Goal: Communication & Community: Answer question/provide support

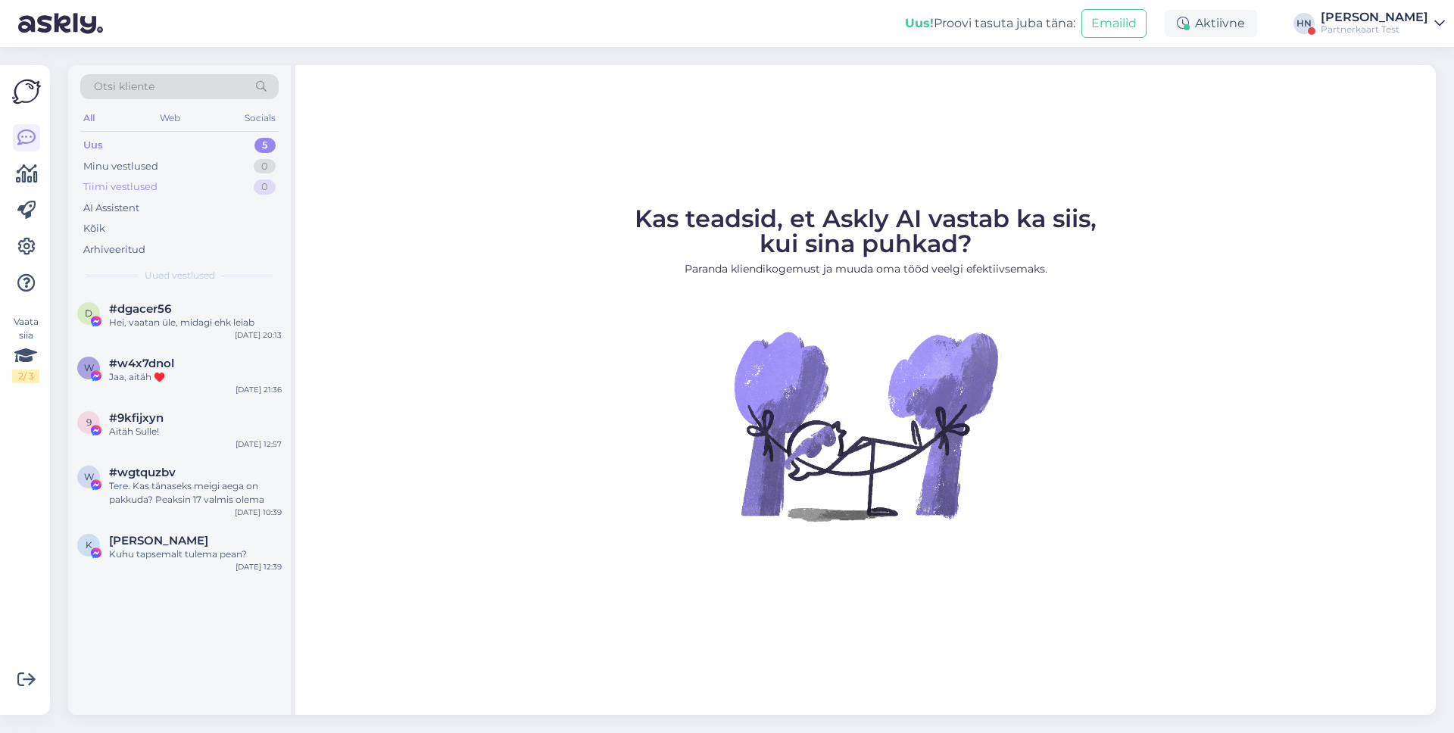
click at [189, 178] on div "Tiimi vestlused 0" at bounding box center [179, 186] width 198 height 21
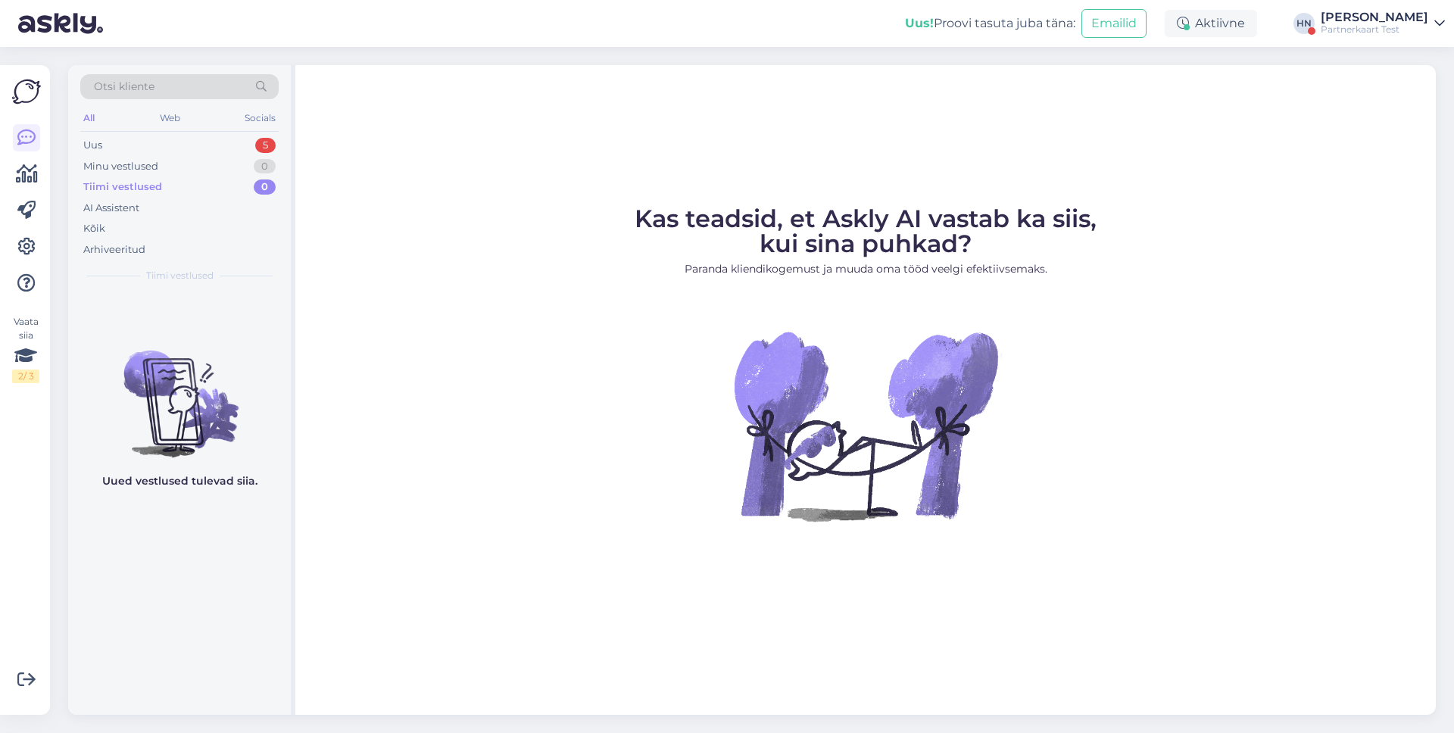
click at [188, 124] on div "All Web Socials" at bounding box center [179, 119] width 198 height 23
click at [173, 151] on div "Uus 5" at bounding box center [179, 145] width 198 height 21
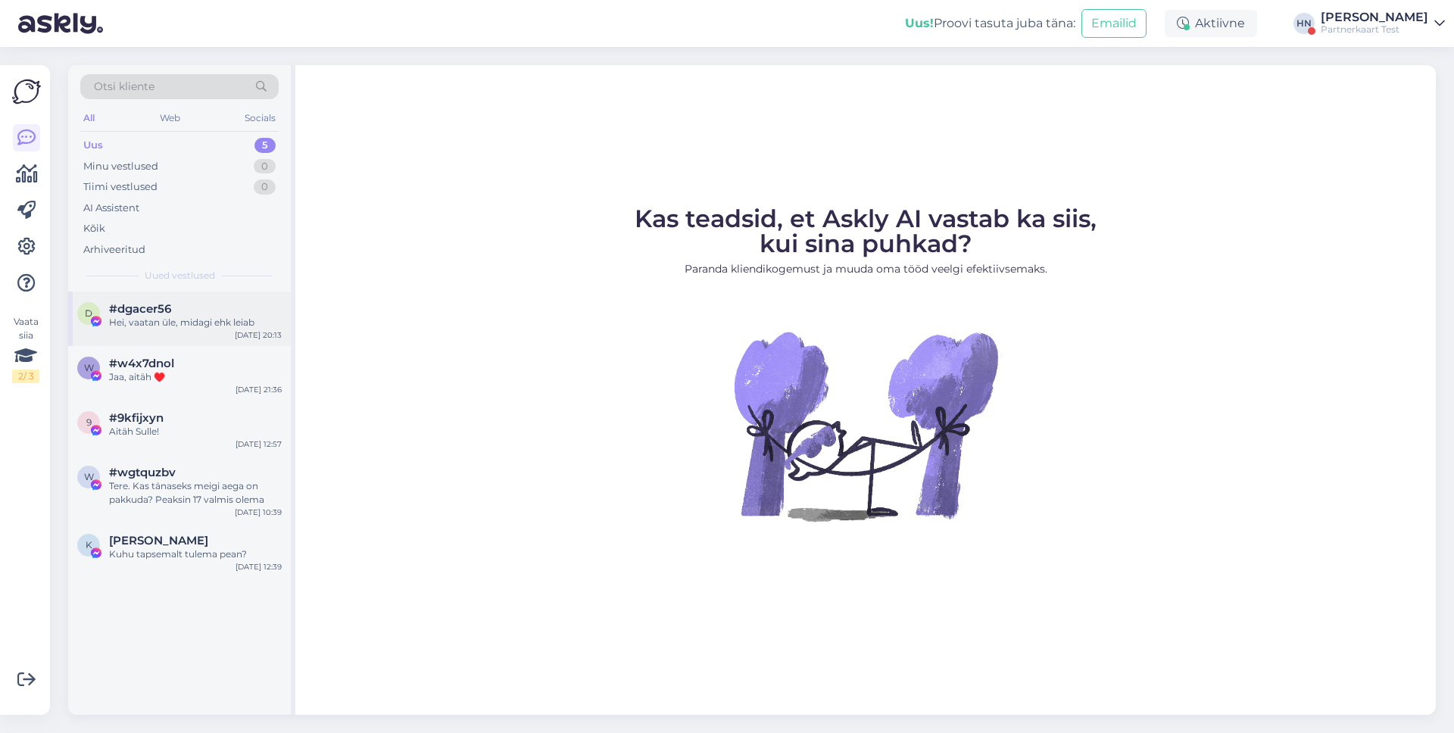
click at [157, 299] on div "d #dgacer56 Hei, vaatan üle, midagi ehk leiab [DATE] 20:13" at bounding box center [179, 319] width 223 height 55
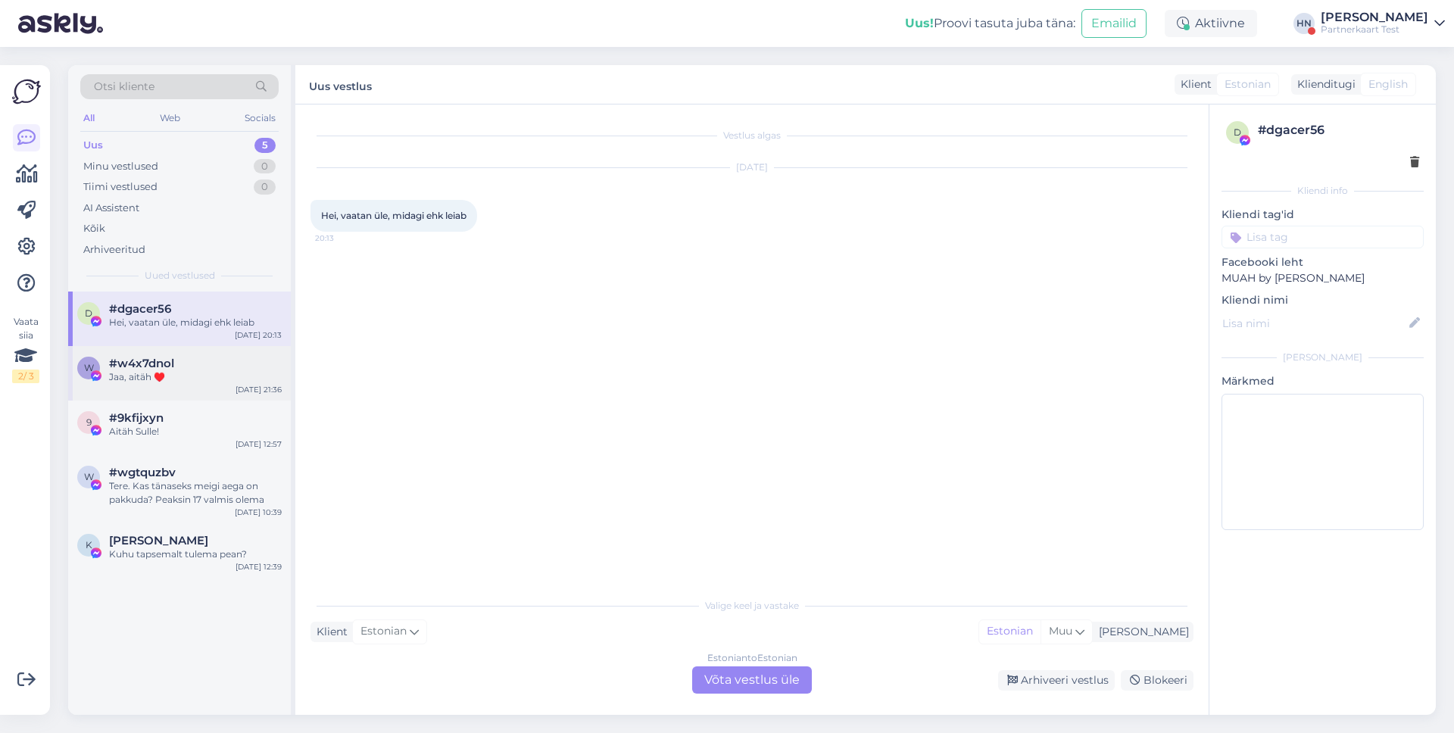
click at [174, 376] on div "Jaa, aitäh ♥️" at bounding box center [195, 377] width 173 height 14
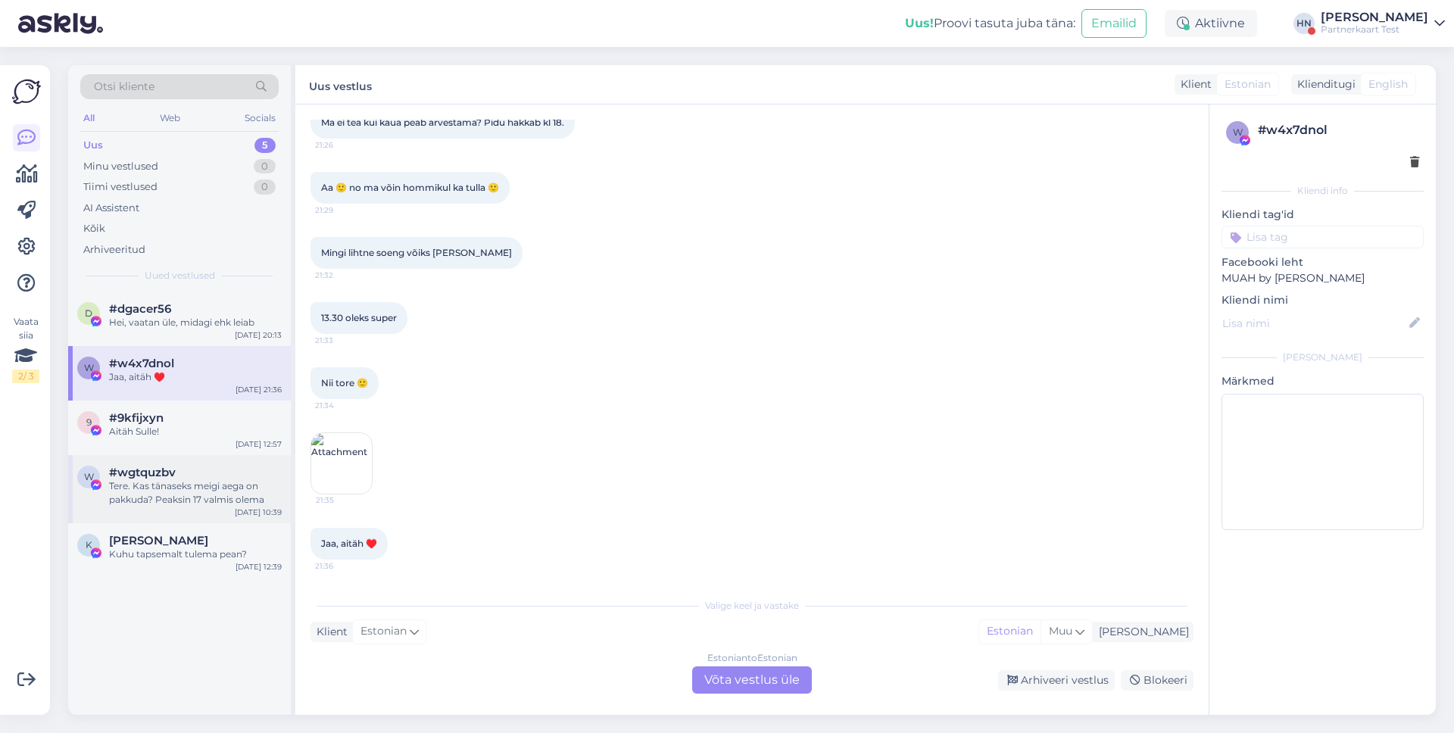
click at [174, 455] on div "w #wgtquzbv Tere. Kas tänaseks meigi aega on pakkuda? Peaksin 17 valmis olema J…" at bounding box center [179, 489] width 223 height 68
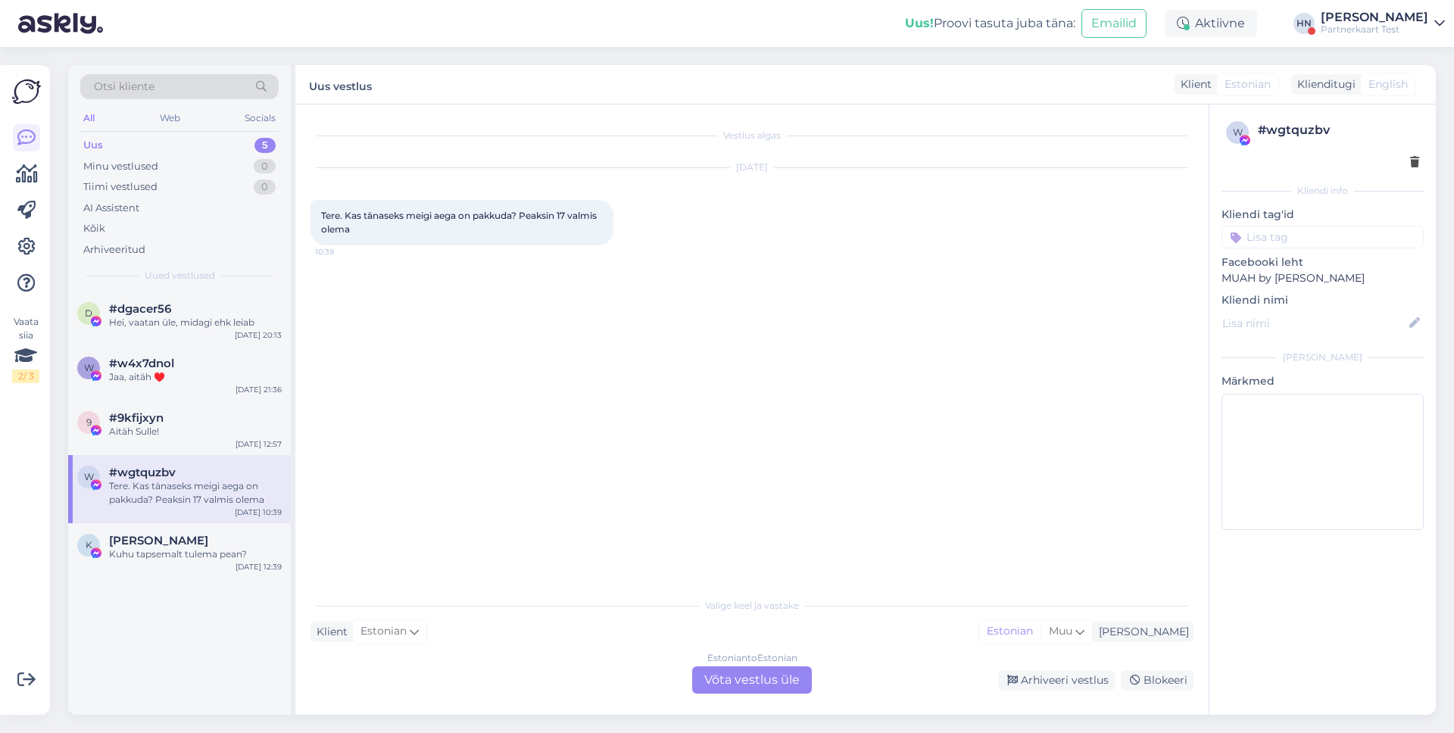
click at [169, 522] on div "w #wgtquzbv Tere. Kas tänaseks meigi aega on pakkuda? Peaksin 17 valmis olema J…" at bounding box center [179, 489] width 223 height 68
click at [179, 557] on div "Kuhu tapsemalt tulema pean?" at bounding box center [195, 555] width 173 height 14
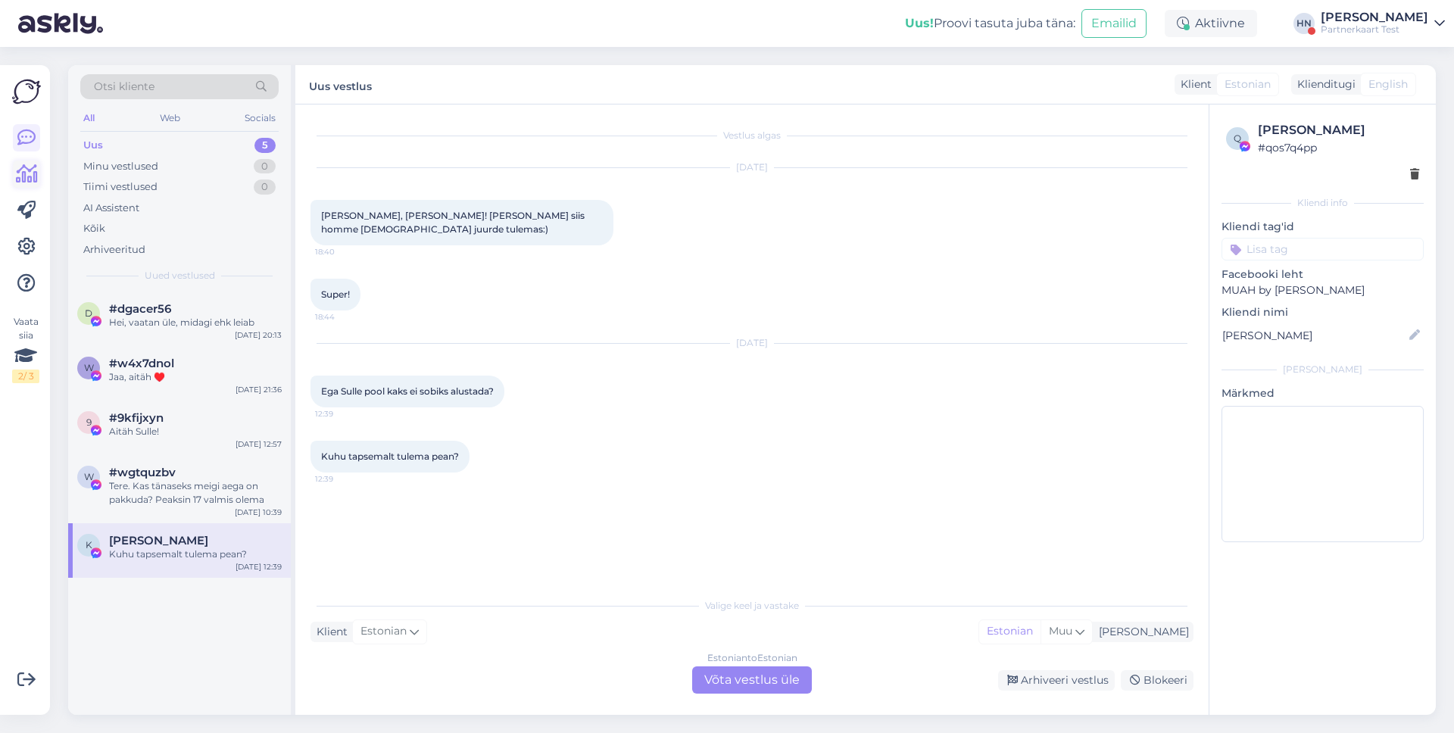
click at [34, 173] on icon at bounding box center [27, 174] width 22 height 18
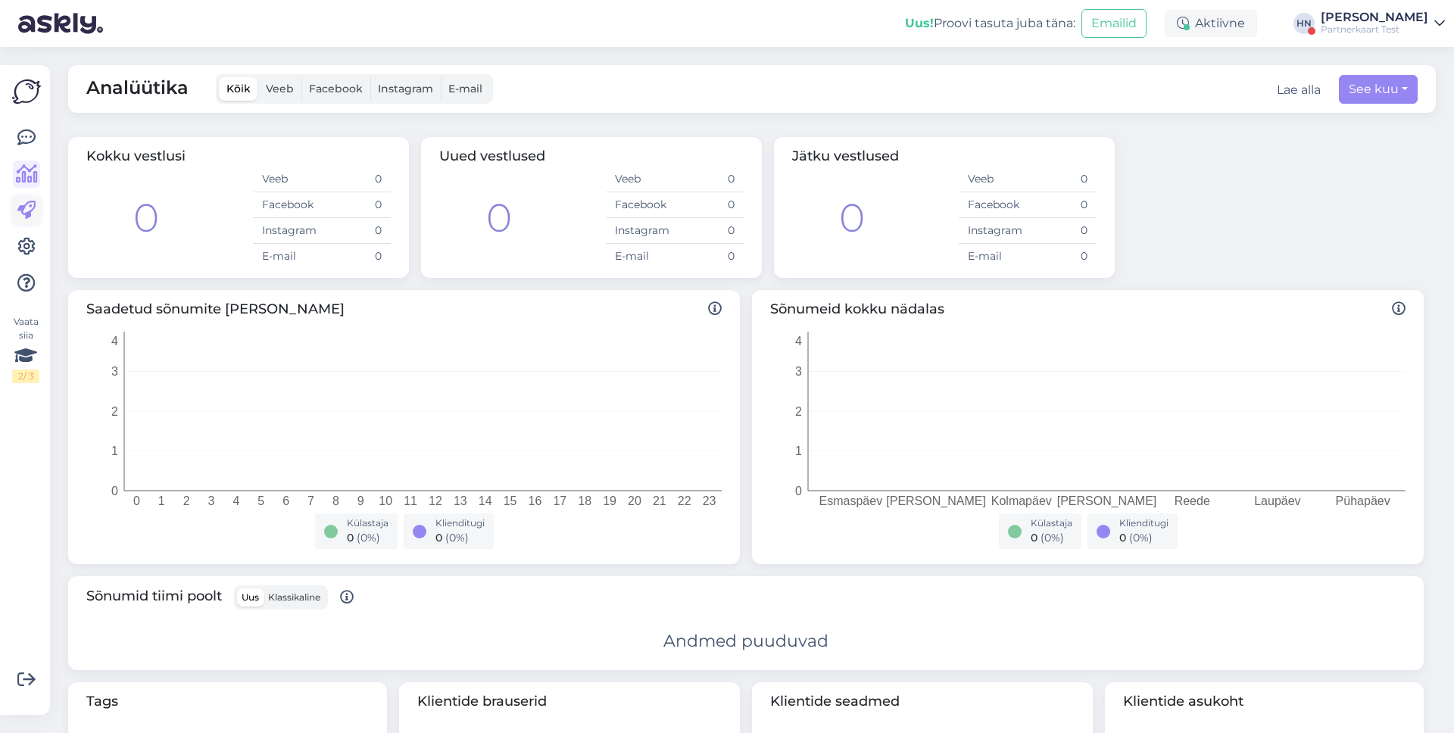
click at [36, 204] on link at bounding box center [26, 210] width 27 height 27
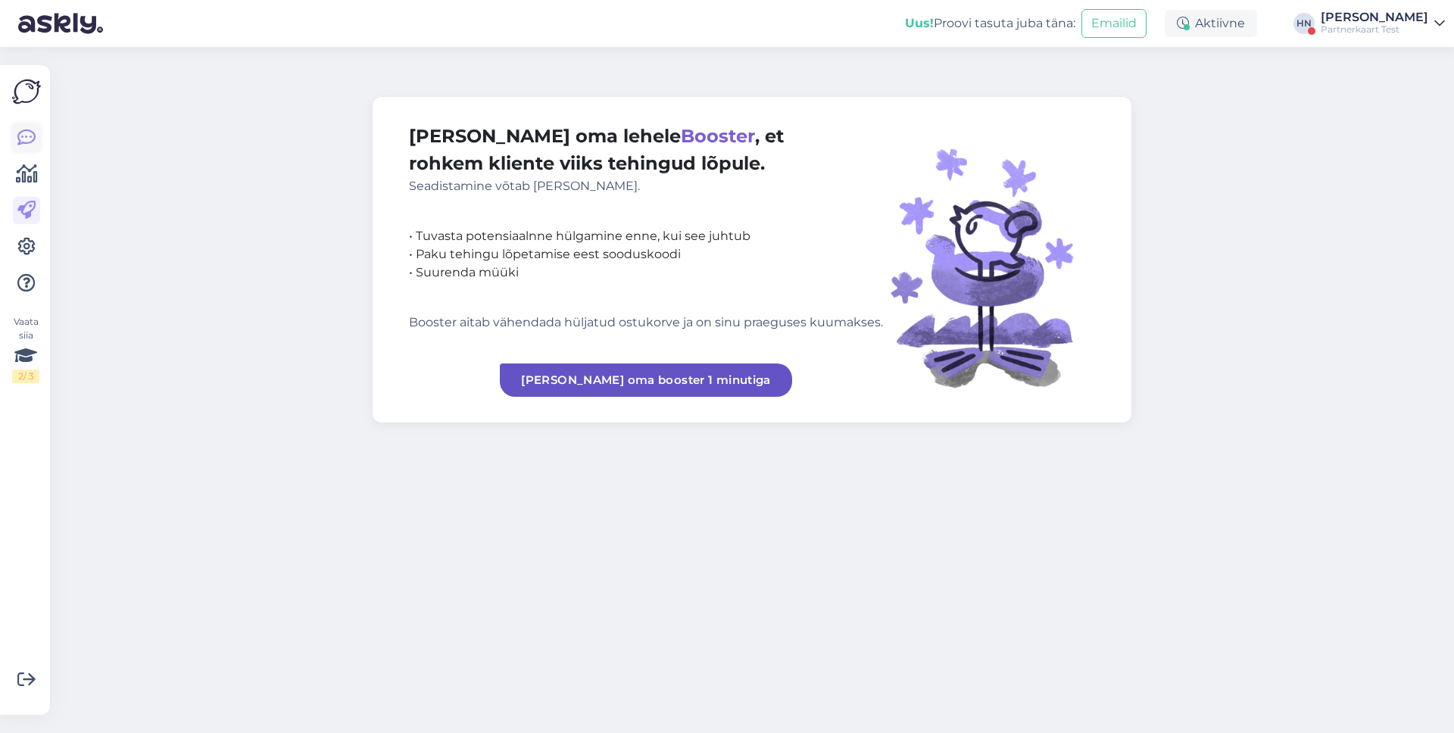
click at [33, 129] on icon at bounding box center [26, 138] width 18 height 18
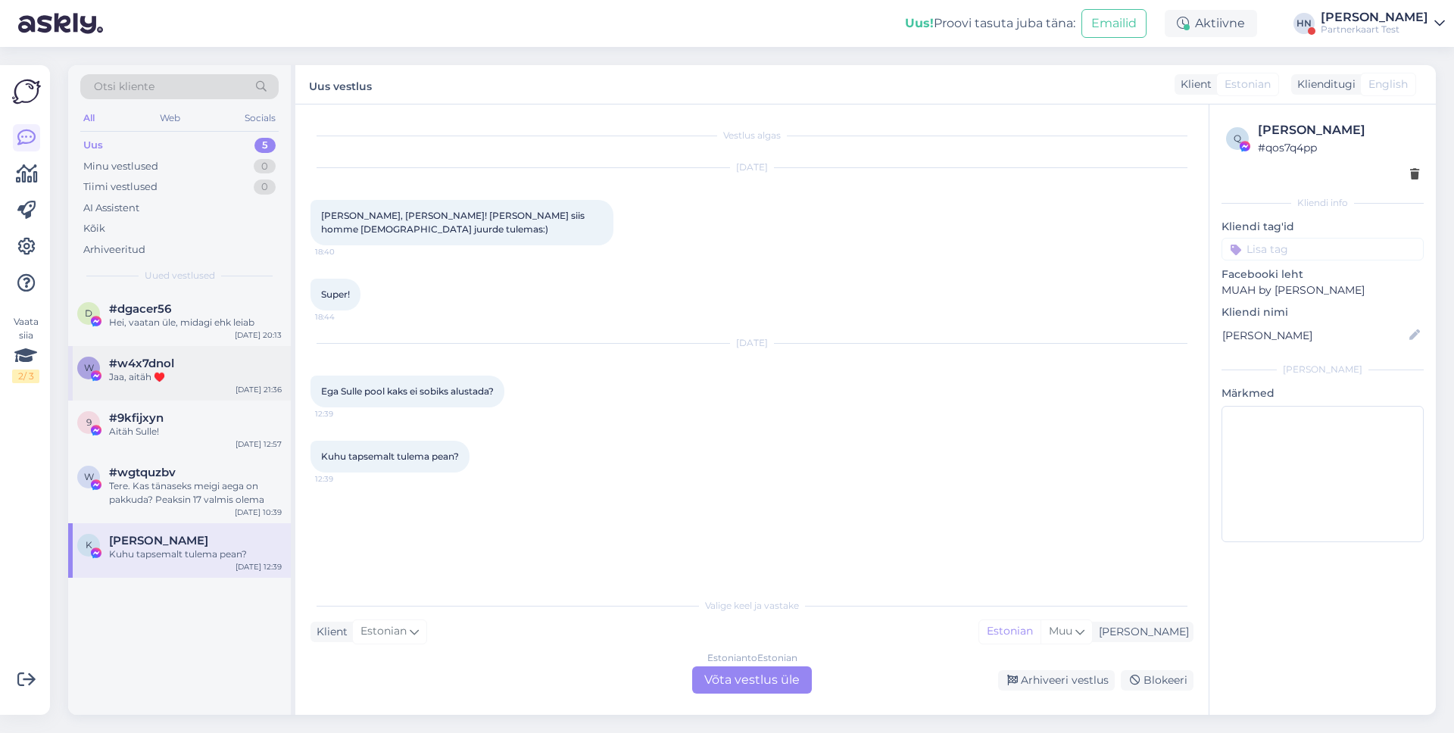
click at [174, 350] on div "w #w4x7dnol Jaa, aitäh ♥️ Mar 3 21:36" at bounding box center [179, 373] width 223 height 55
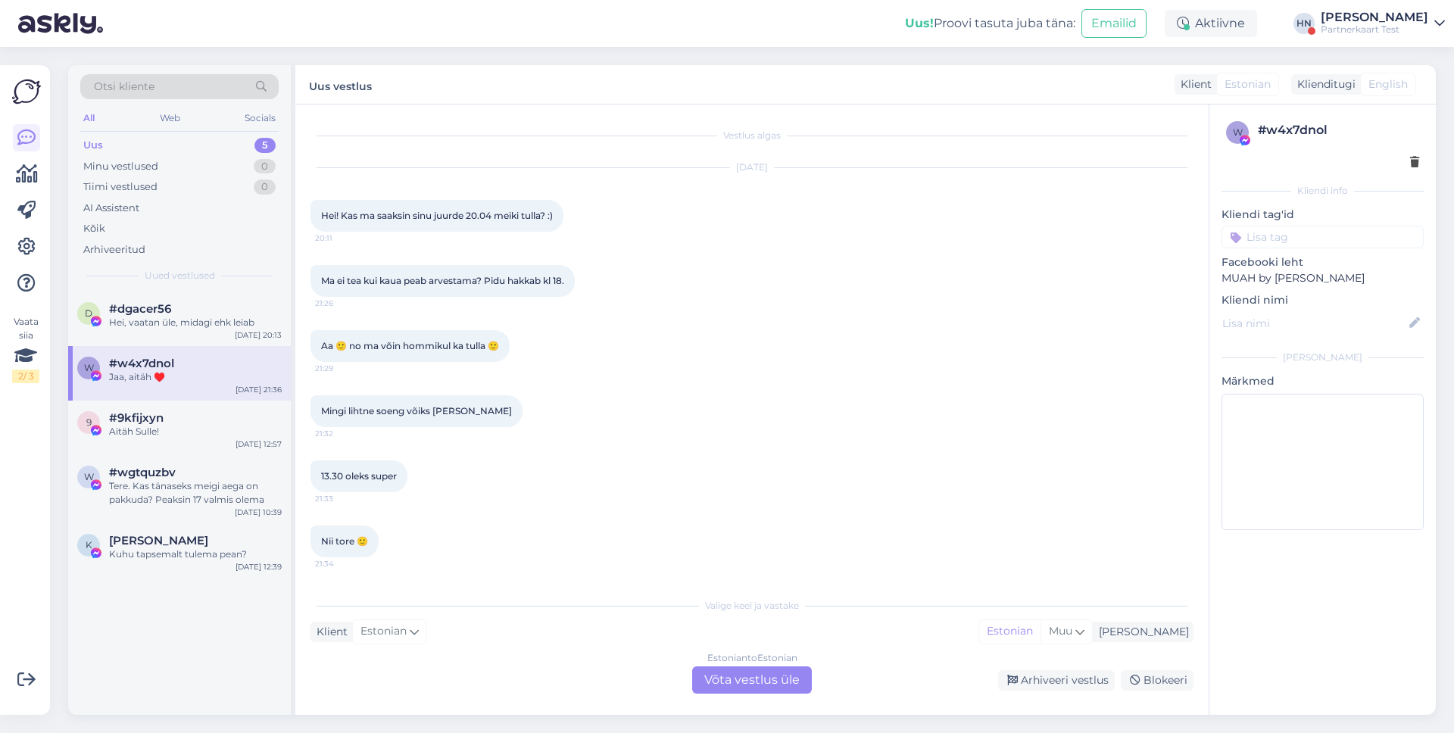
scroll to position [158, 0]
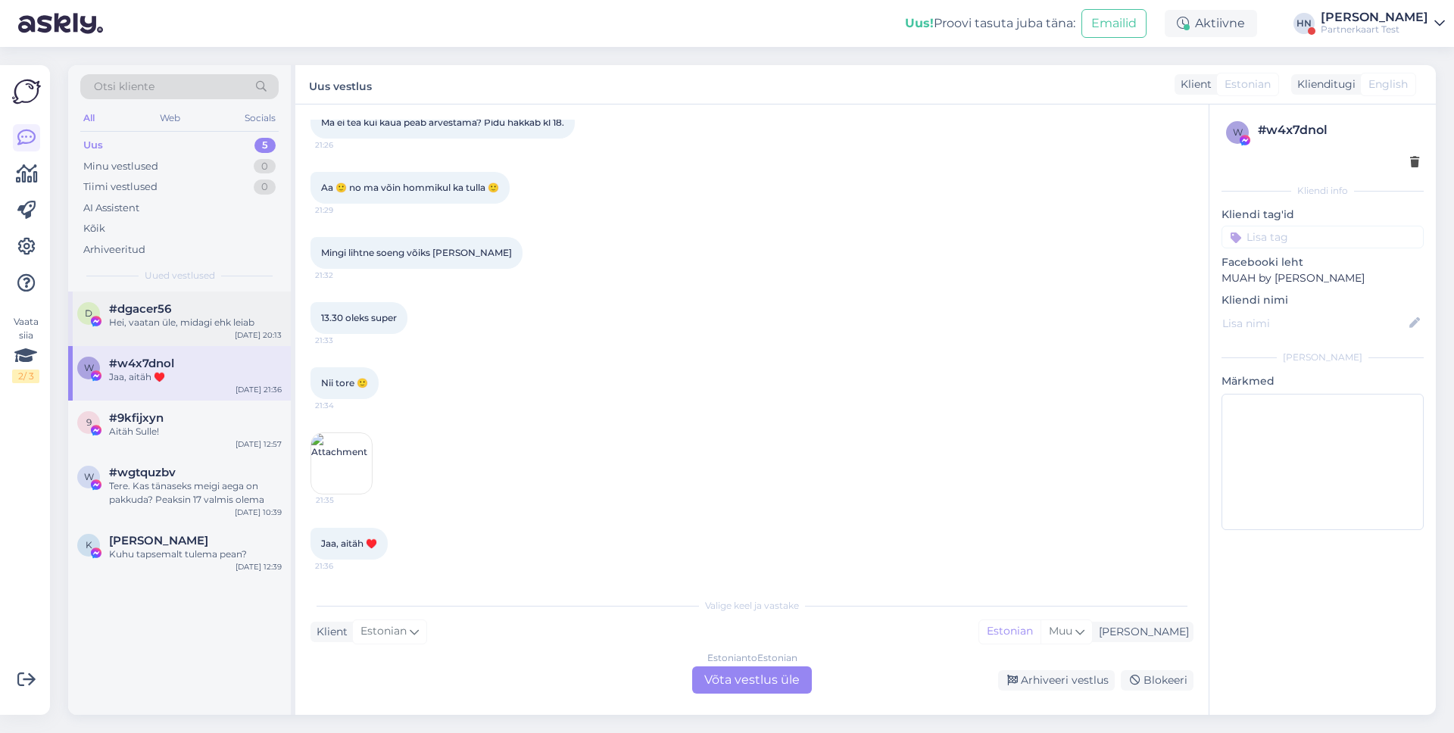
click at [186, 332] on div "d #dgacer56 Hei, vaatan üle, midagi ehk leiab [DATE] 20:13" at bounding box center [179, 319] width 223 height 55
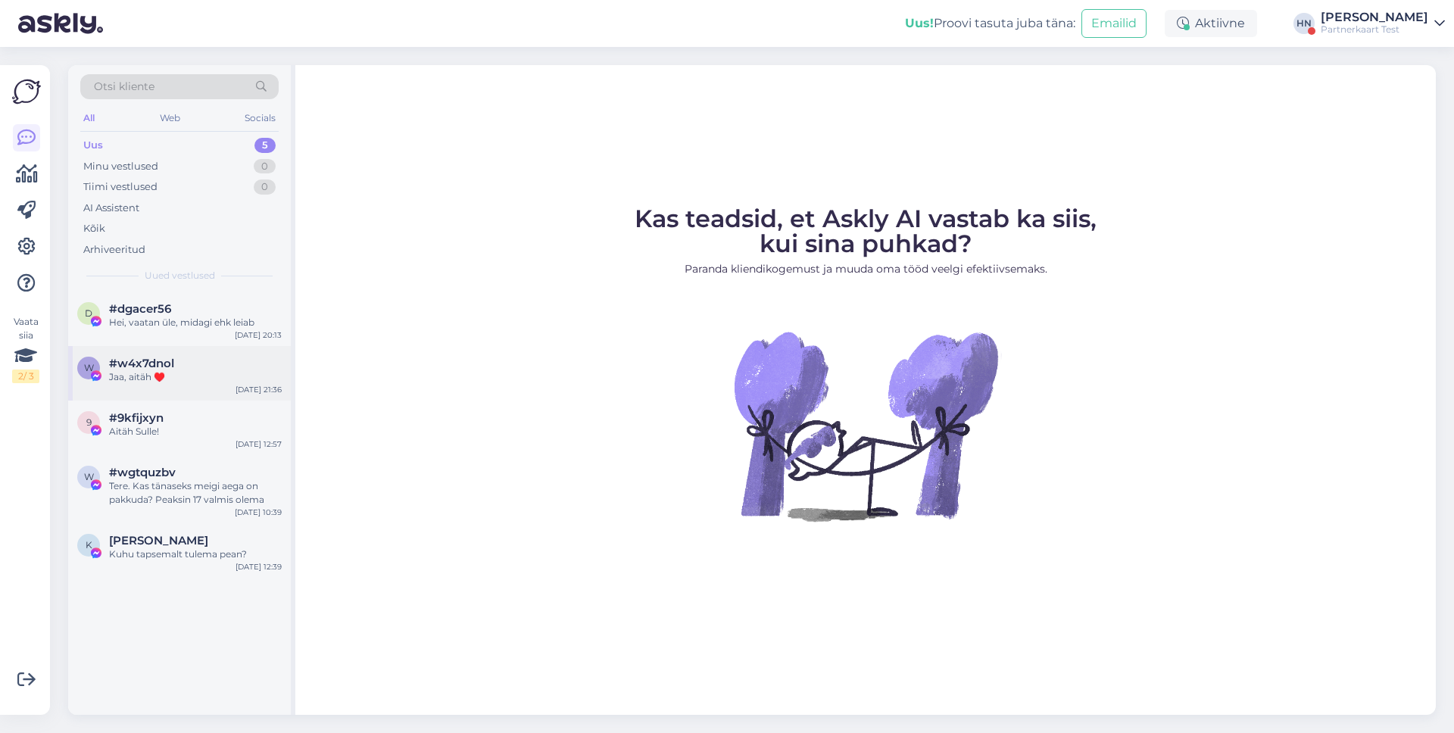
click at [230, 380] on div "Jaa, aitäh ♥️" at bounding box center [195, 377] width 173 height 14
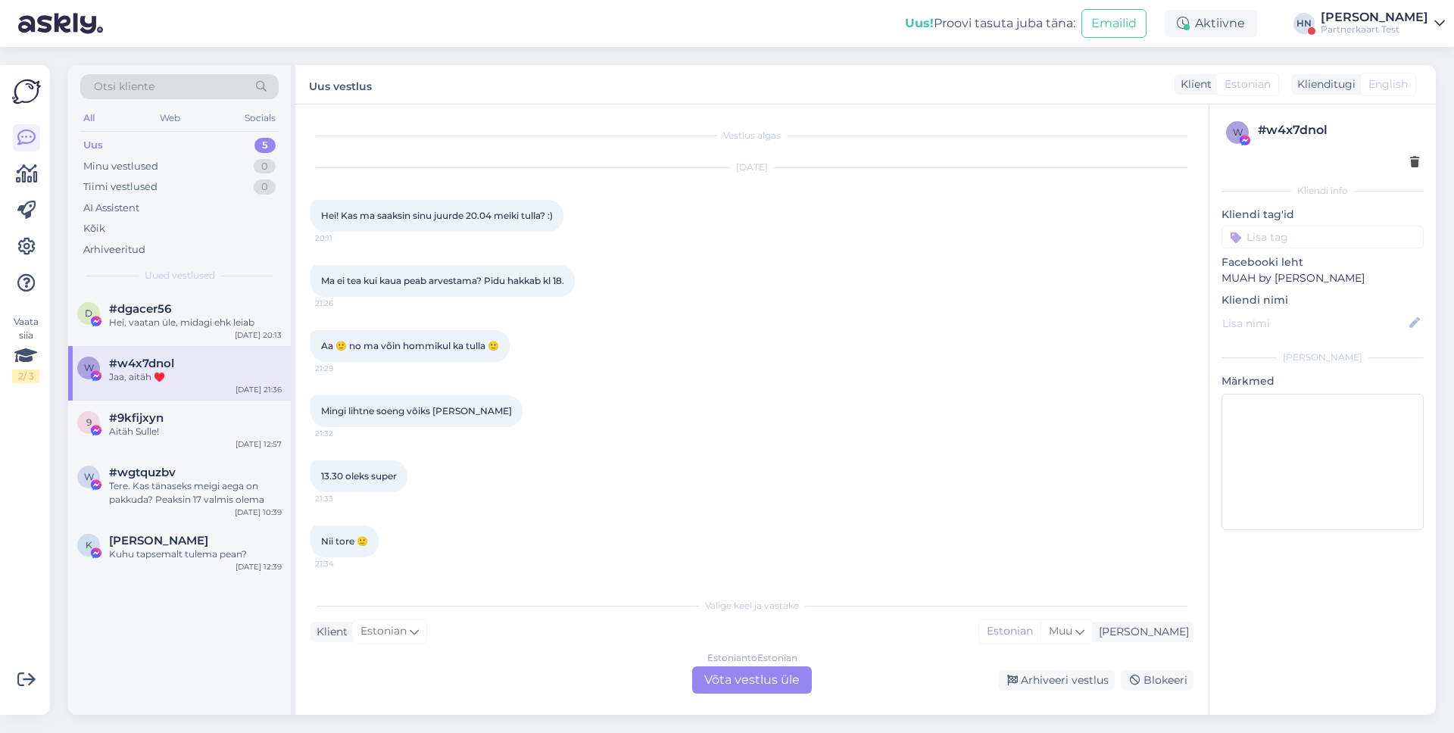
scroll to position [158, 0]
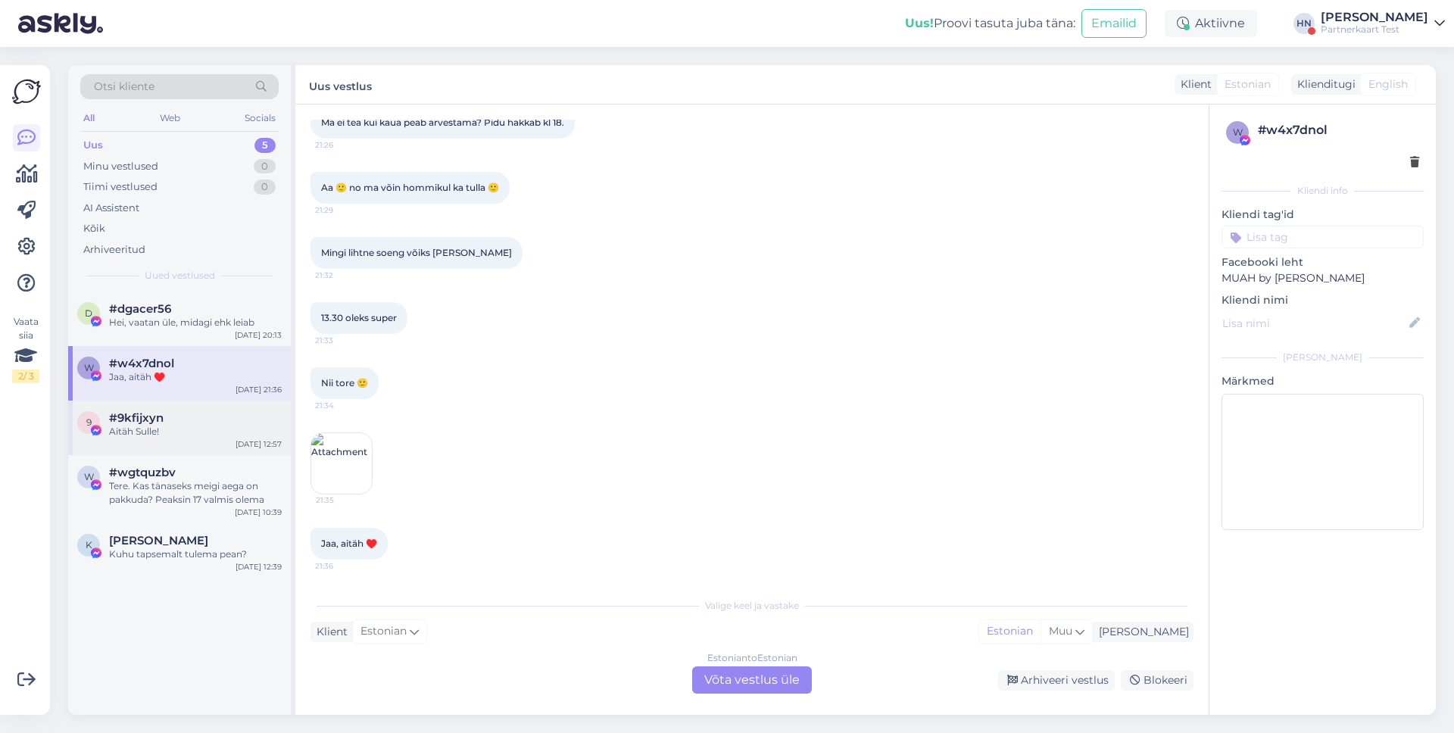
click at [213, 426] on div "Aitäh Sulle!" at bounding box center [195, 432] width 173 height 14
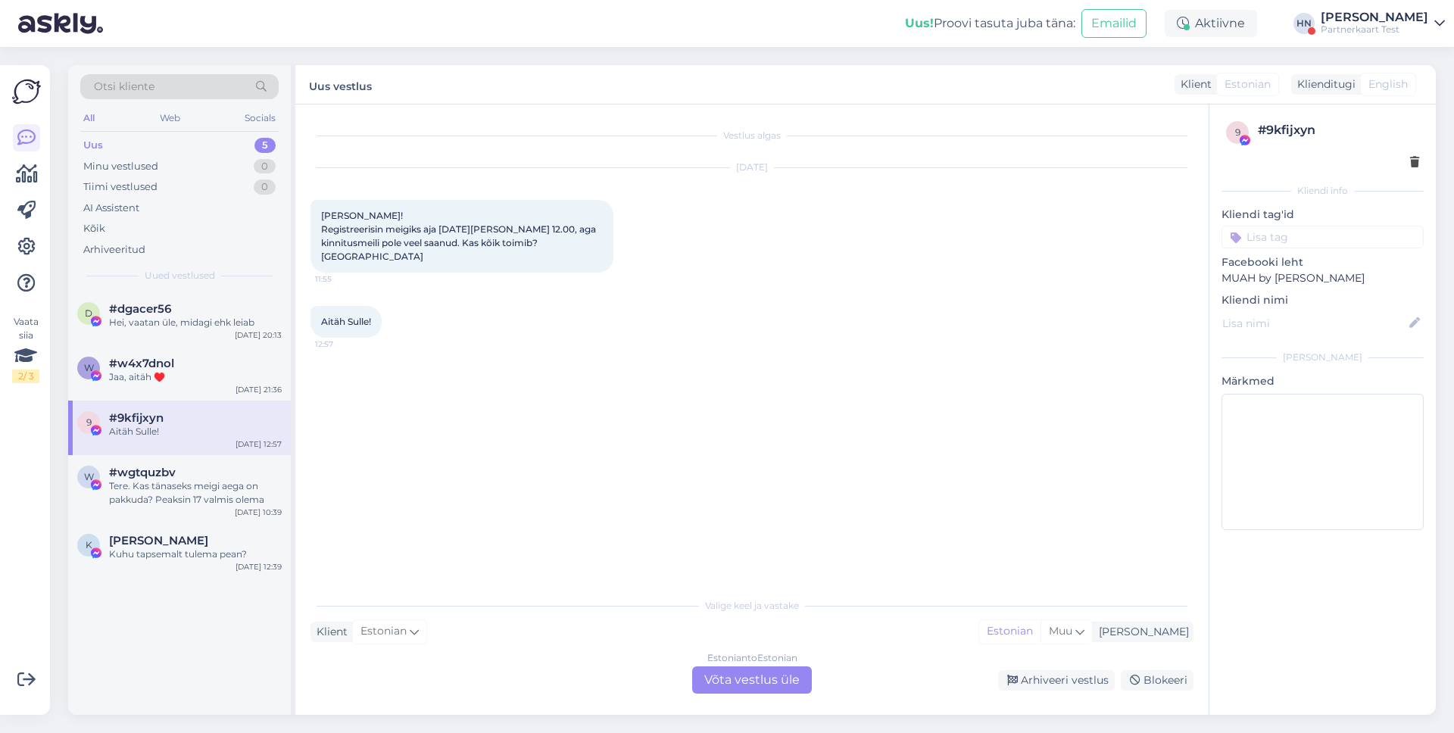
scroll to position [0, 0]
click at [206, 492] on div "Tere. Kas tänaseks meigi aega on pakkuda? Peaksin 17 valmis olema" at bounding box center [195, 492] width 173 height 27
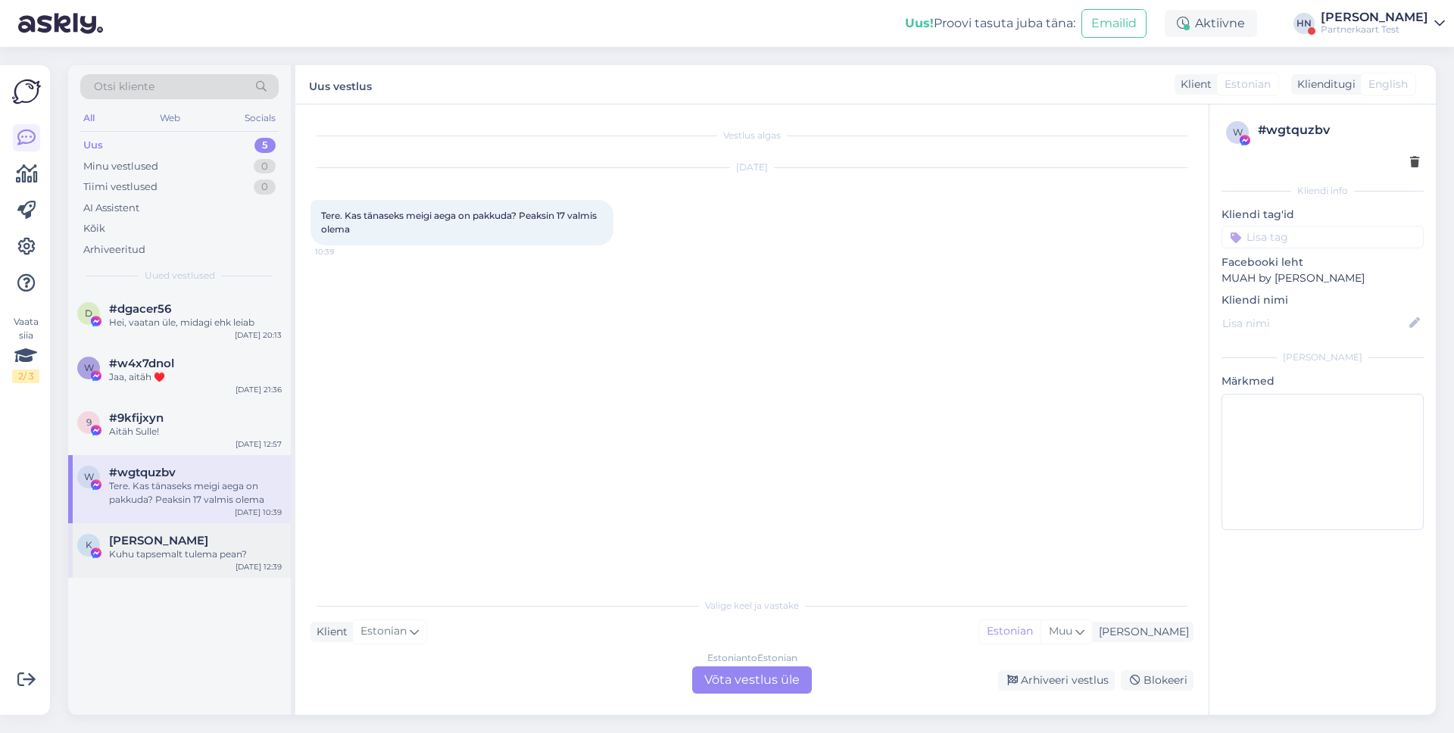
click at [199, 563] on div "K [PERSON_NAME] tapsemalt tulema pean? [DATE] 12:39" at bounding box center [179, 550] width 223 height 55
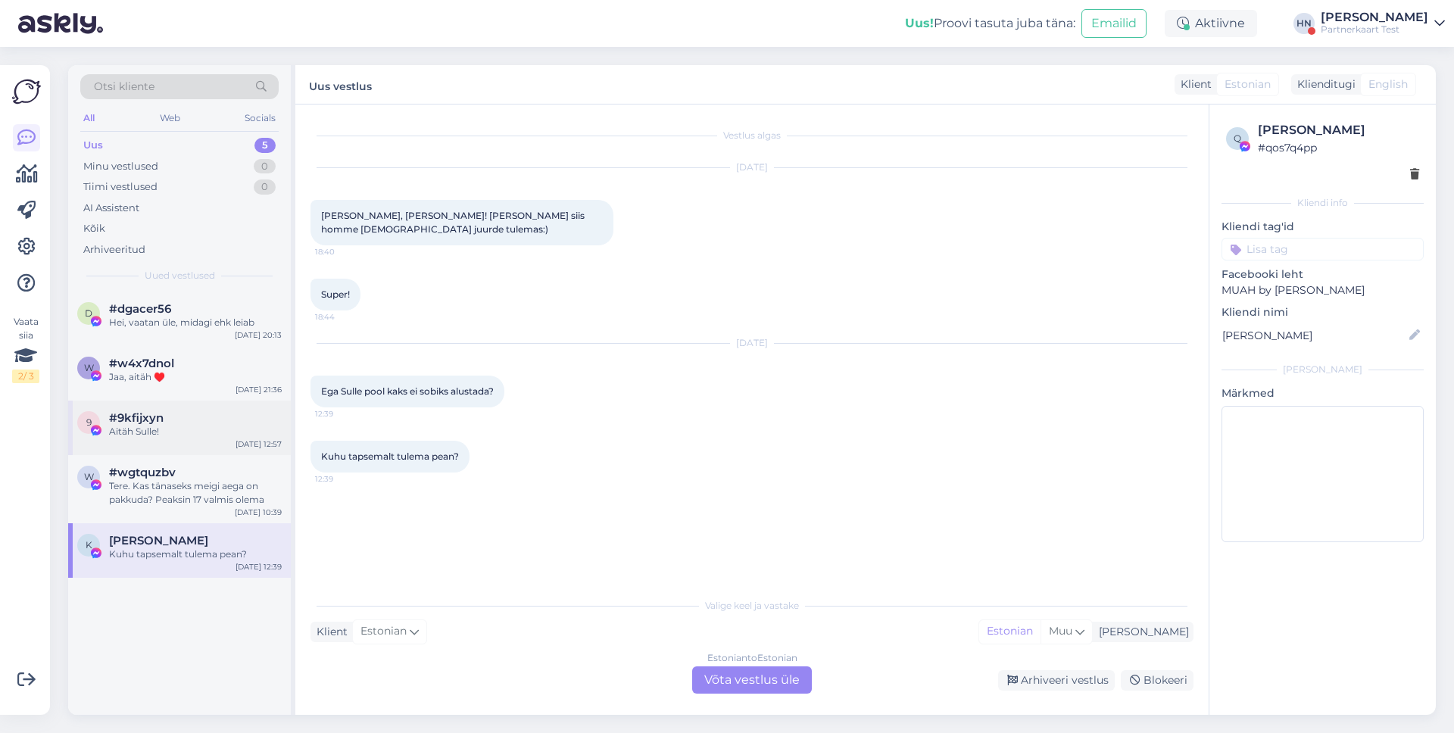
click at [164, 402] on div "9 #9kfijxyn Aitäh Sulle! [DATE] 12:57" at bounding box center [179, 428] width 223 height 55
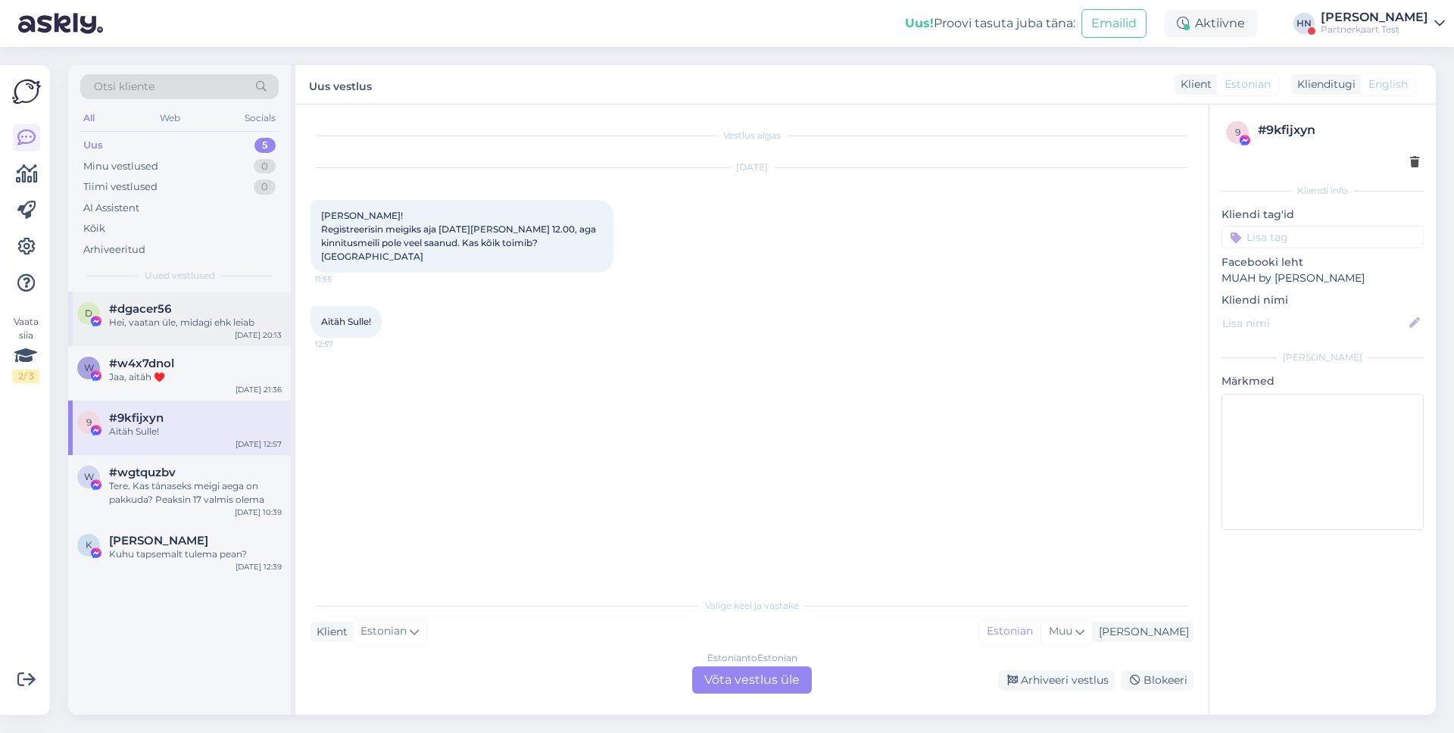
click at [182, 344] on div "d #dgacer56 Hei, vaatan üle, midagi ehk leiab [DATE] 20:13" at bounding box center [179, 319] width 223 height 55
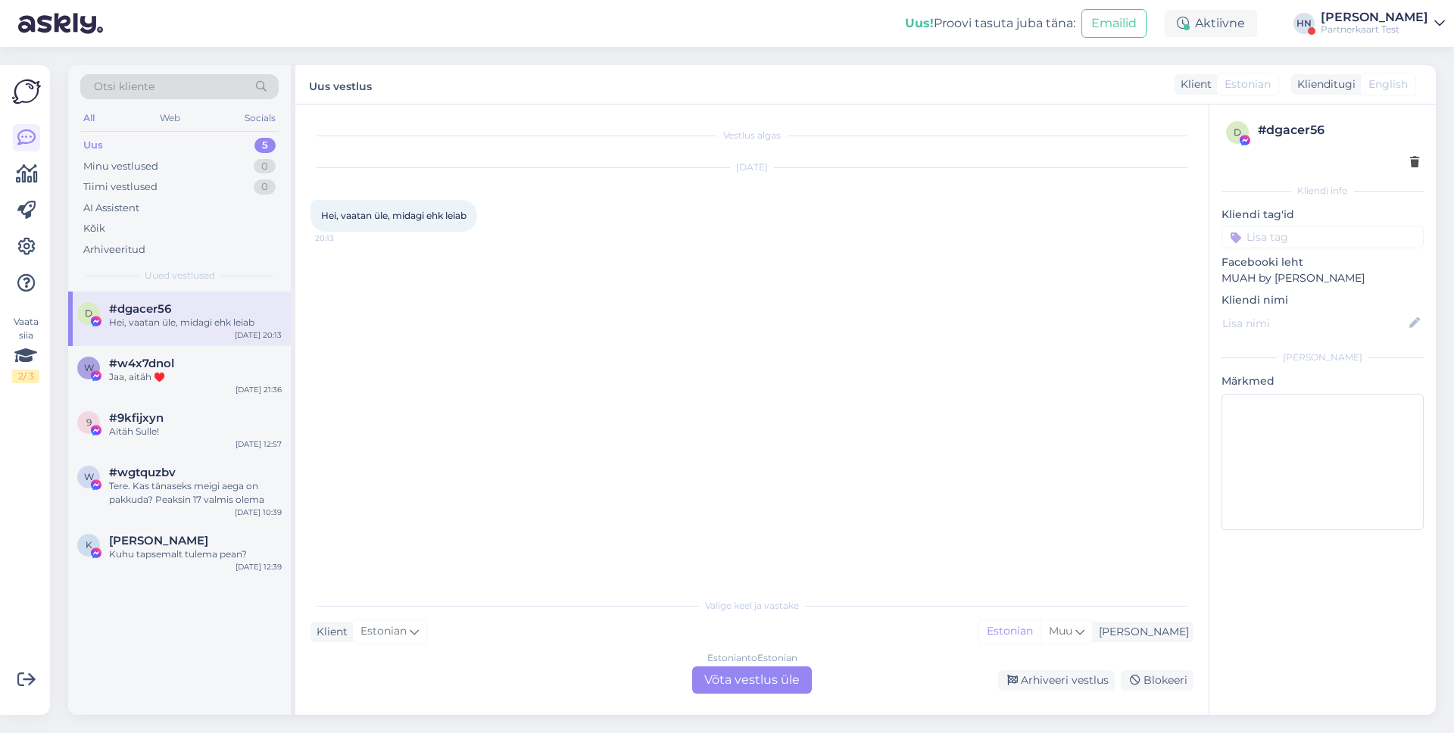
click at [195, 314] on div "#dgacer56" at bounding box center [195, 309] width 173 height 14
